Goal: Find specific page/section

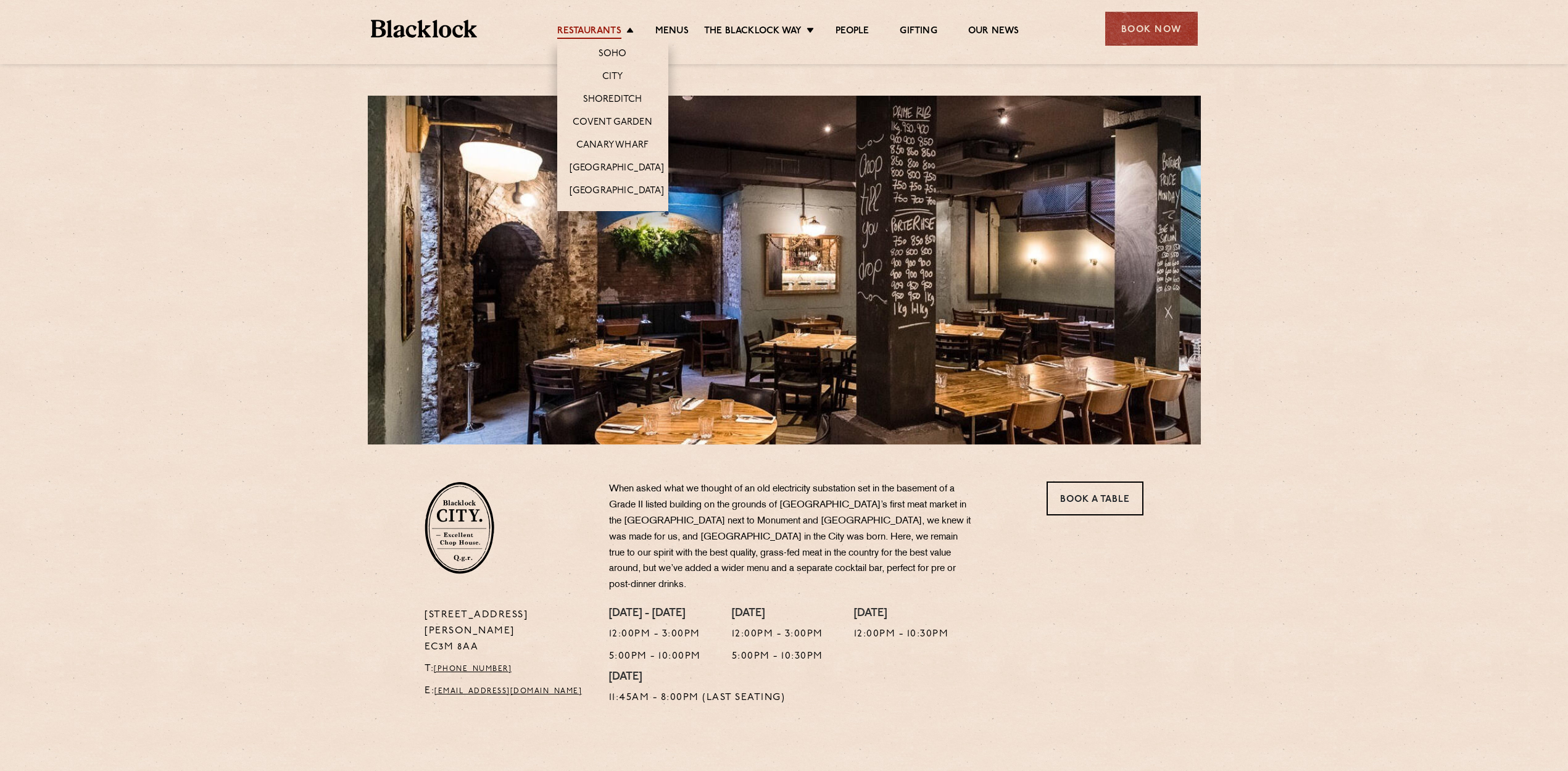
click at [598, 29] on link "Restaurants" at bounding box center [589, 32] width 64 height 14
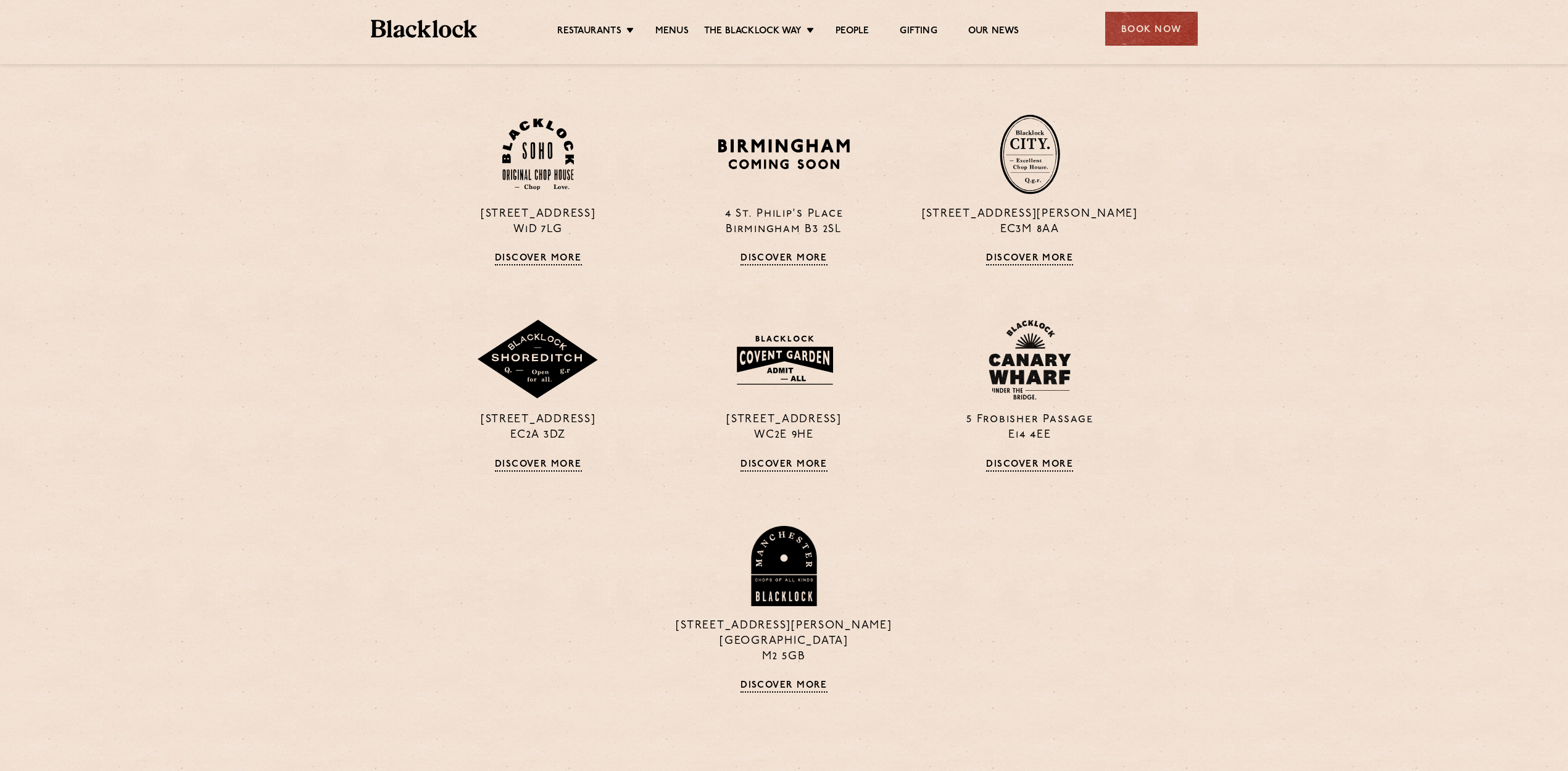
scroll to position [514, 0]
click at [1020, 252] on div "13 Philpot Lane EC3M 8AA Discover More" at bounding box center [1030, 189] width 245 height 151
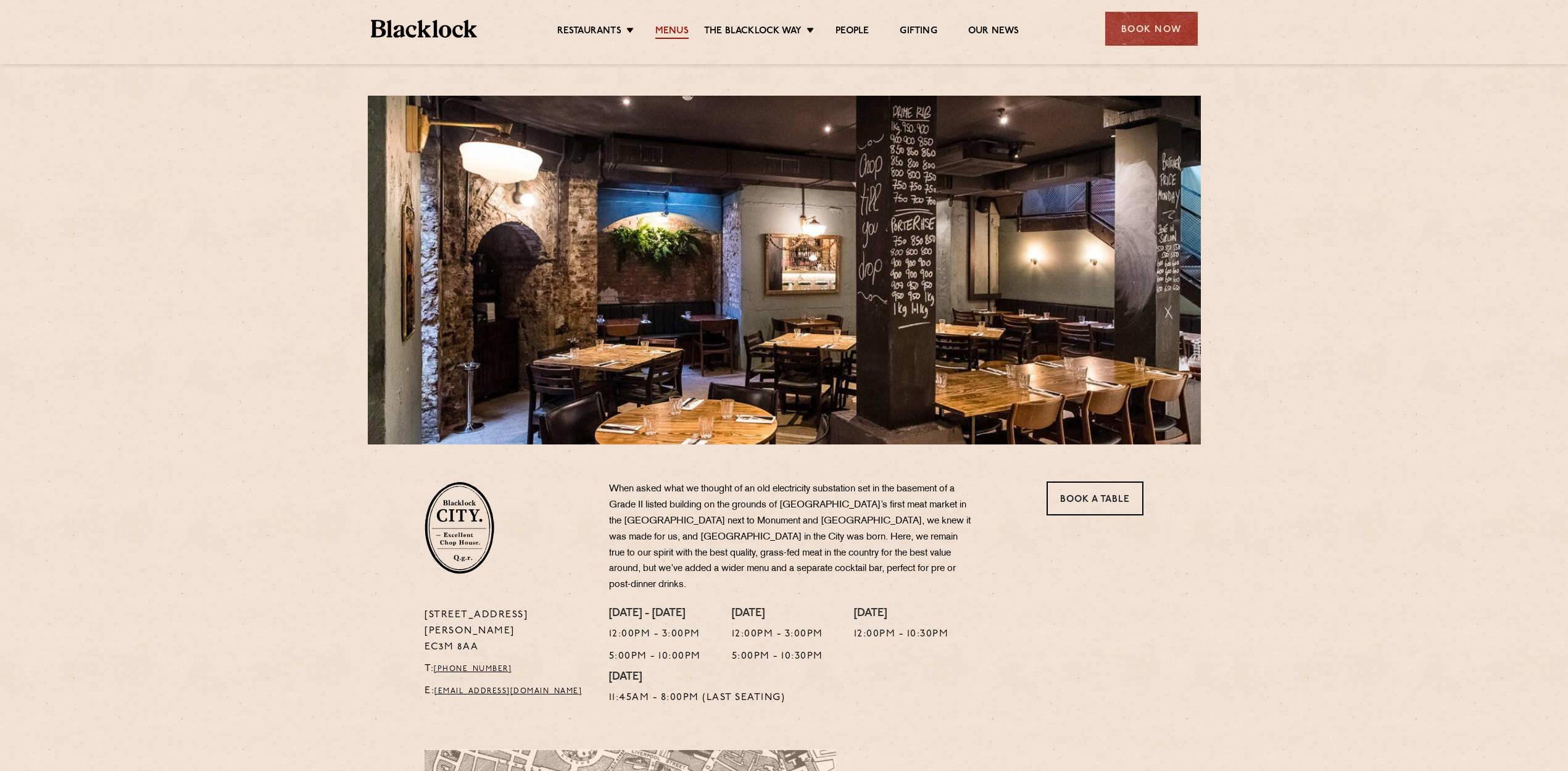
click at [665, 27] on link "Menus" at bounding box center [672, 32] width 34 height 14
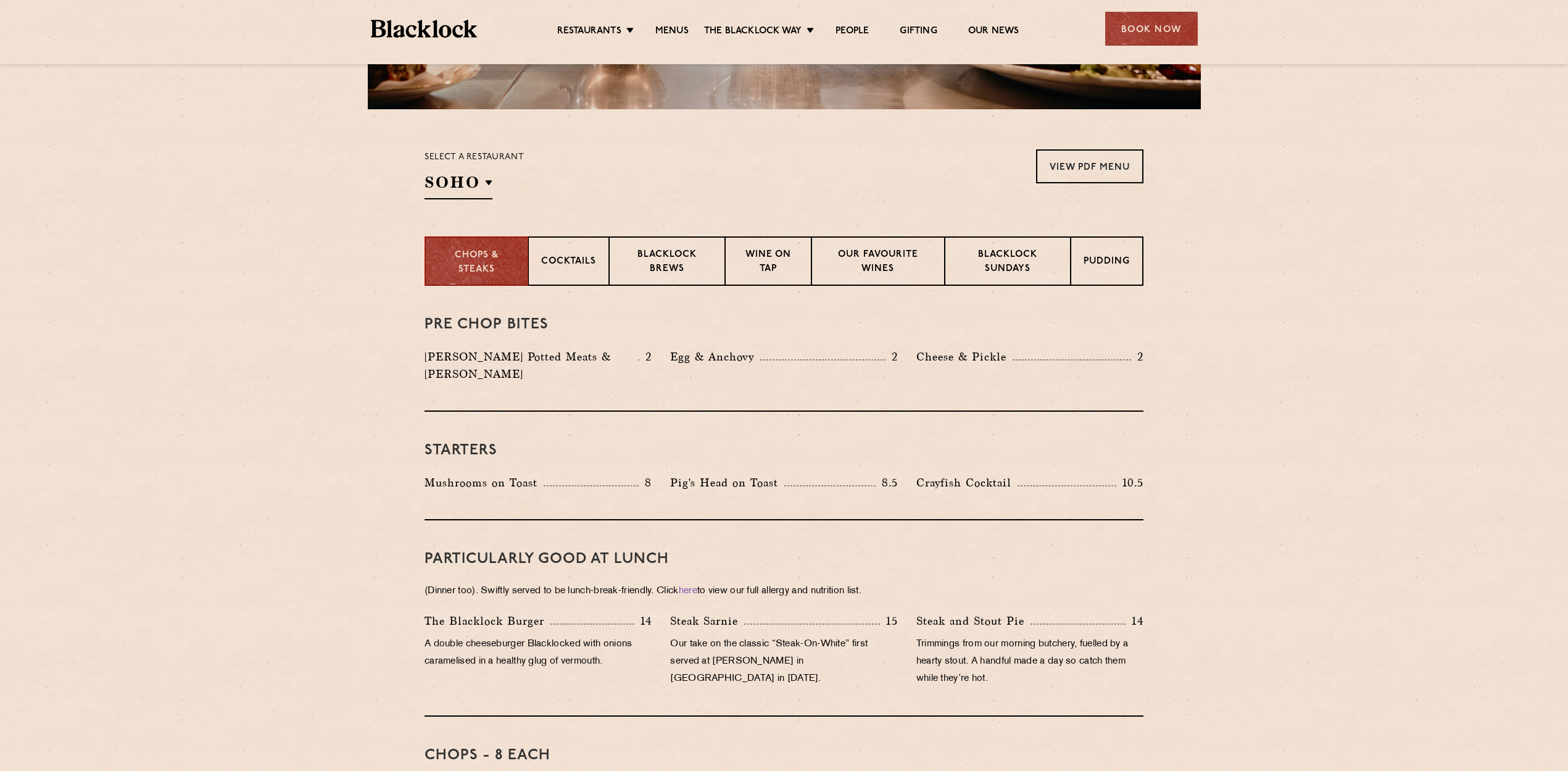
scroll to position [336, 0]
click at [482, 261] on p "City" at bounding box center [486, 265] width 24 height 12
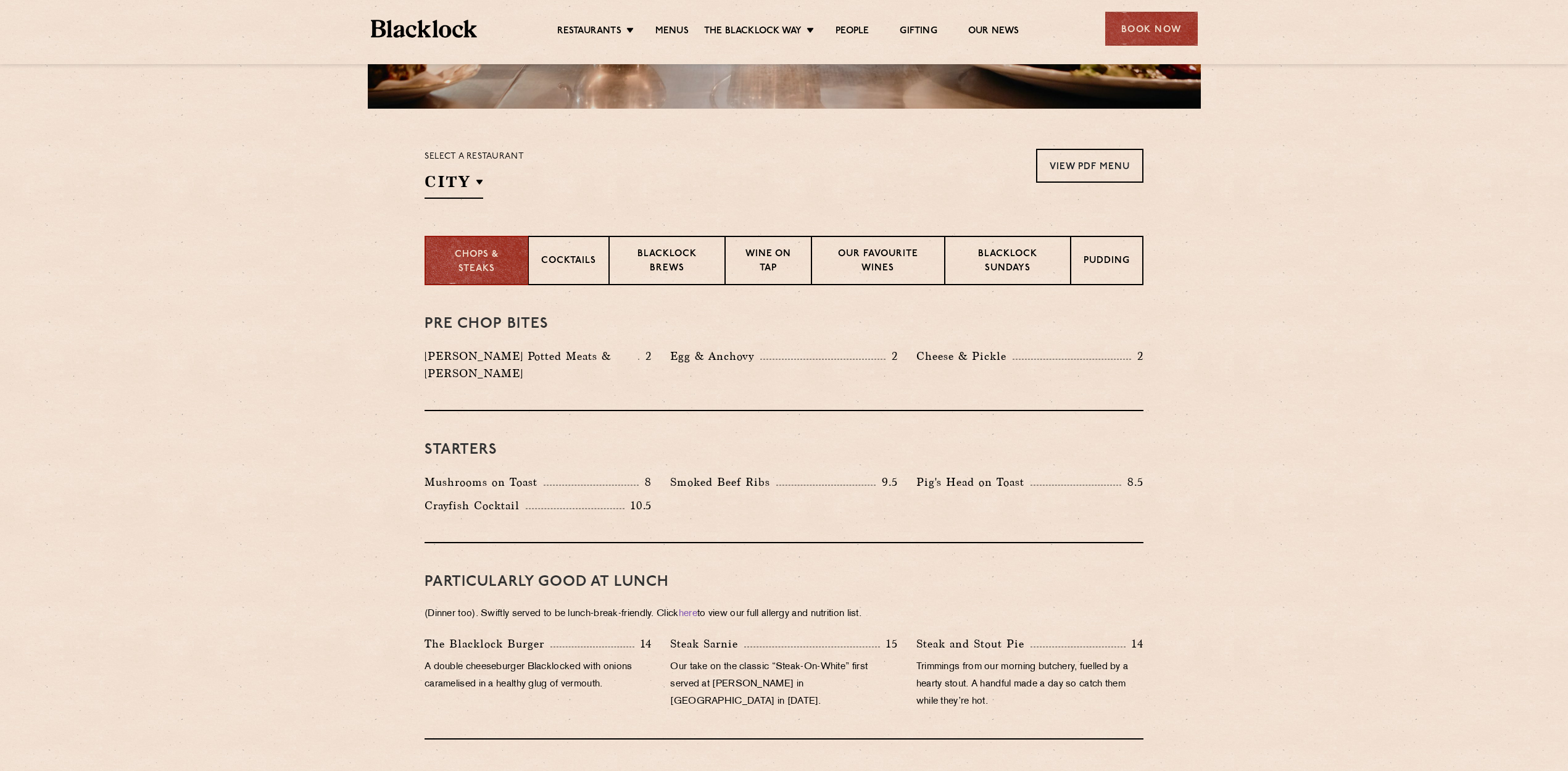
click at [272, 224] on section "Select a restaurant City Soho Birmingham City Shoreditch Covent Garden Canary W…" at bounding box center [784, 172] width 1568 height 127
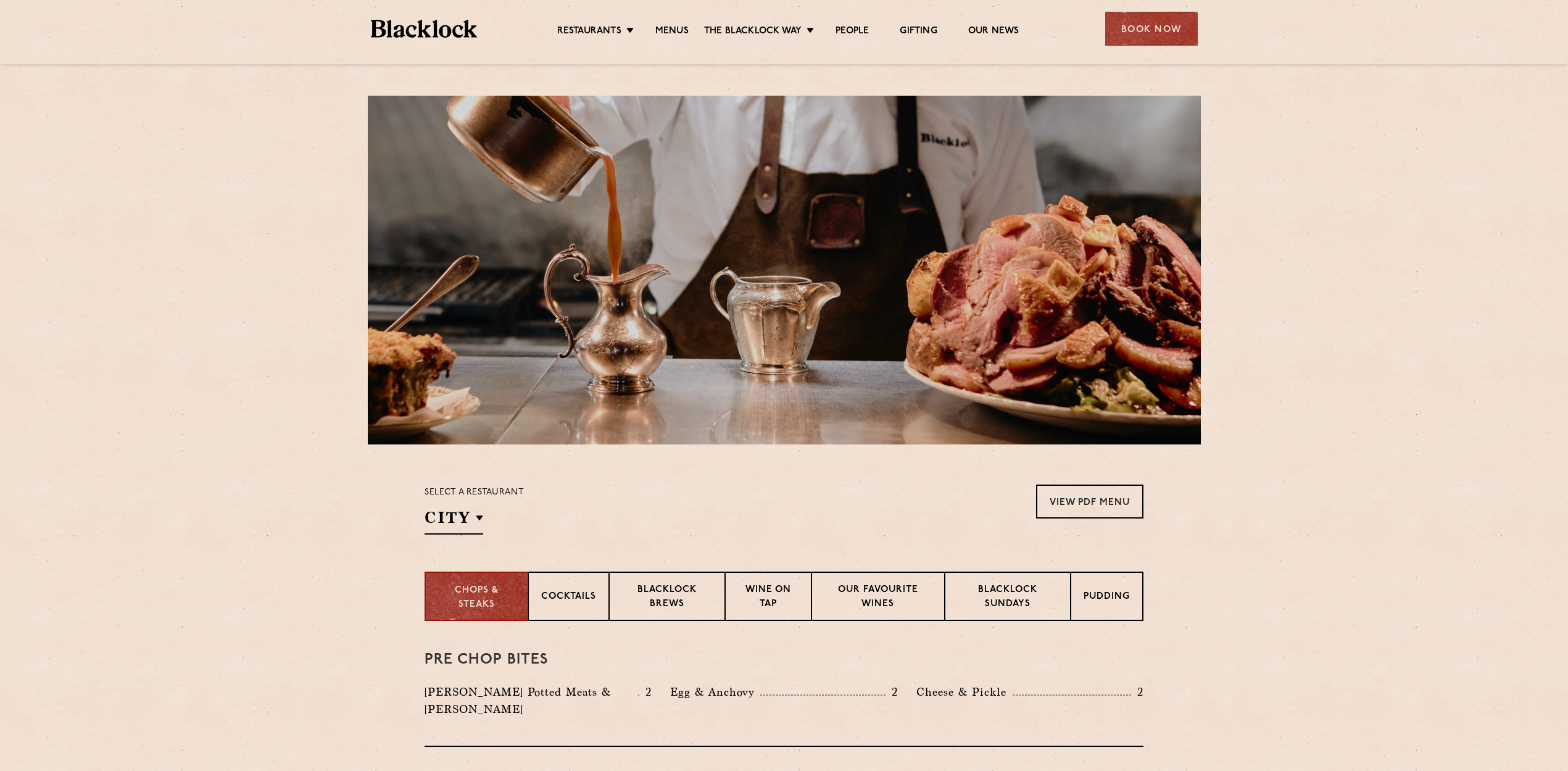
scroll to position [0, 0]
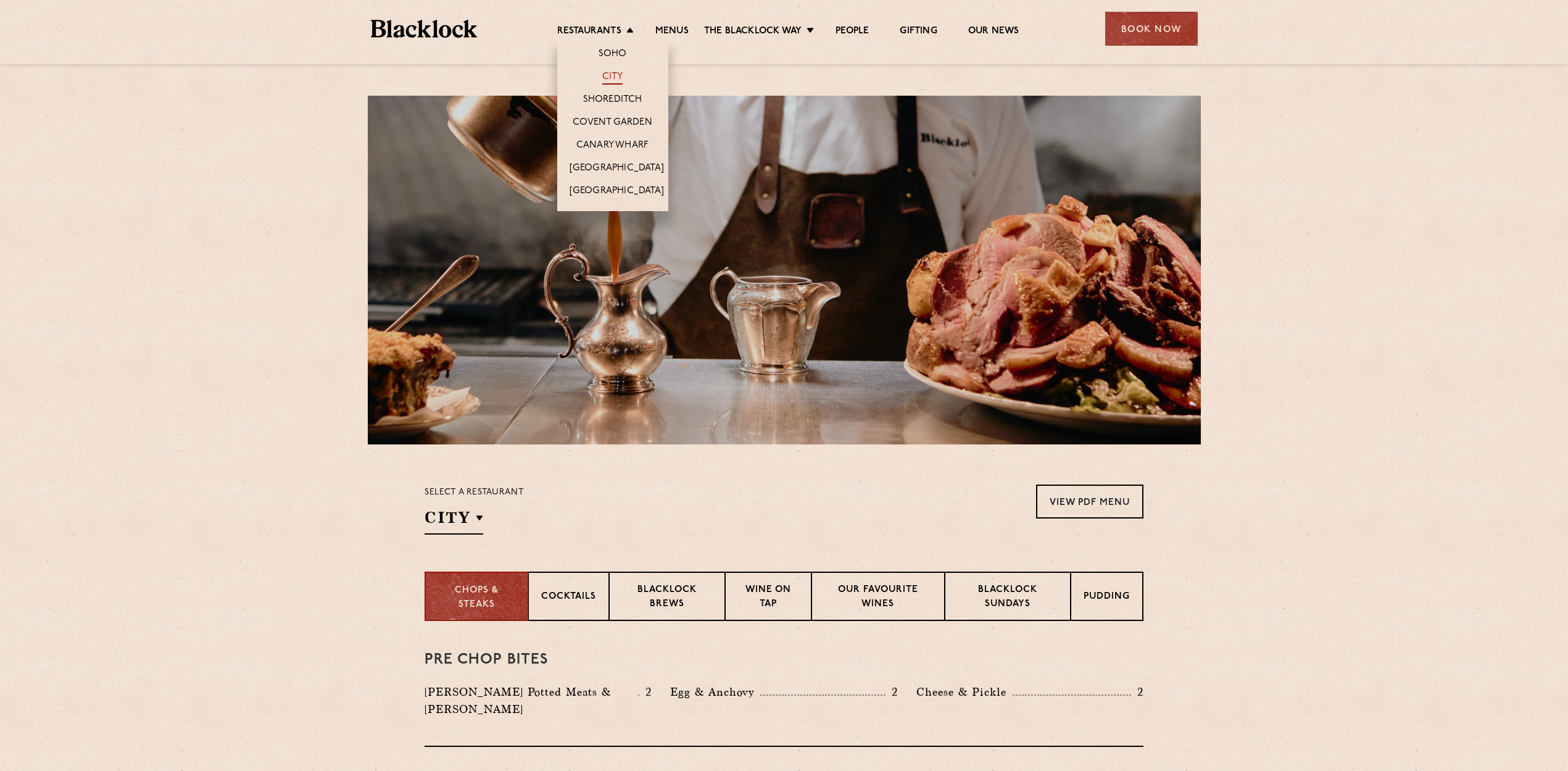
click at [613, 74] on link "City" at bounding box center [613, 78] width 21 height 14
